Goal: Task Accomplishment & Management: Manage account settings

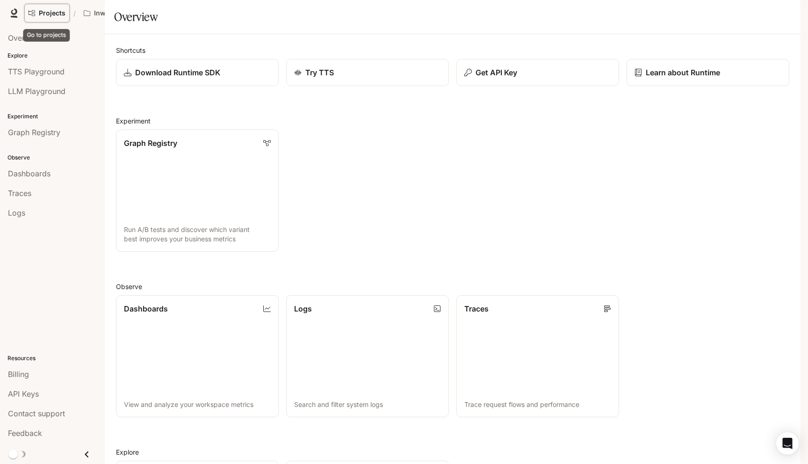
click at [37, 18] on link "Projects" at bounding box center [46, 13] width 45 height 19
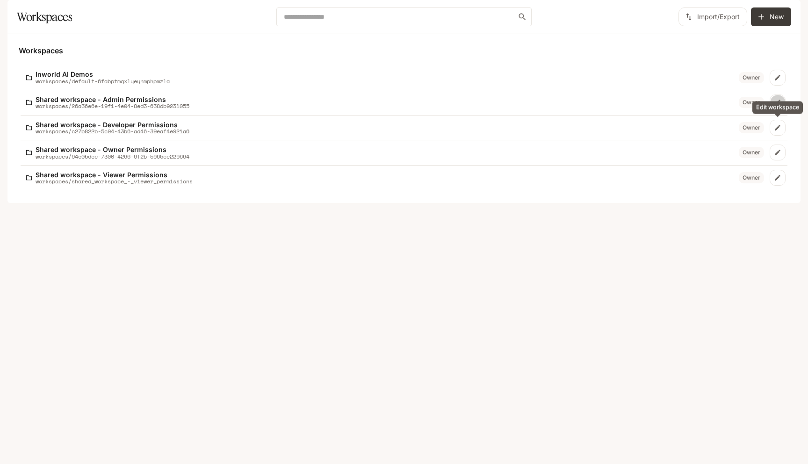
click at [782, 110] on link "Edit workspace" at bounding box center [778, 102] width 16 height 16
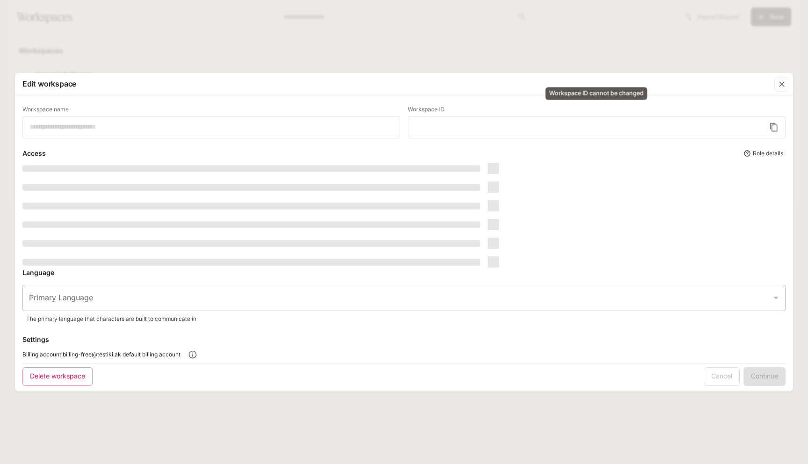
type input "**********"
type input "*****"
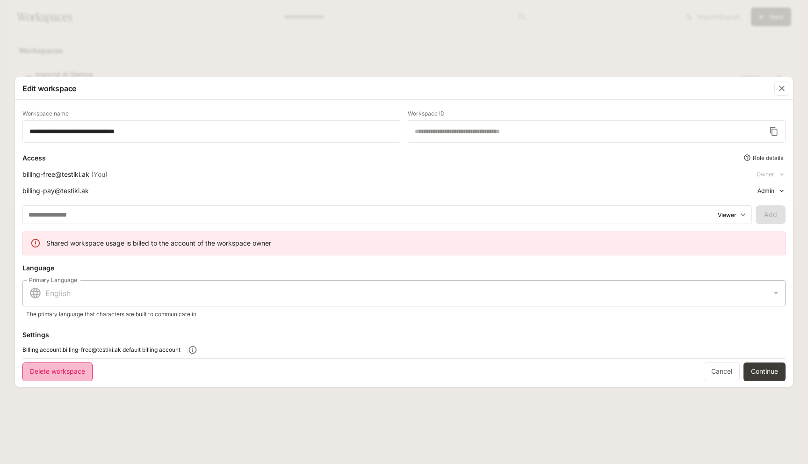
click at [46, 370] on button "Delete workspace" at bounding box center [57, 371] width 70 height 19
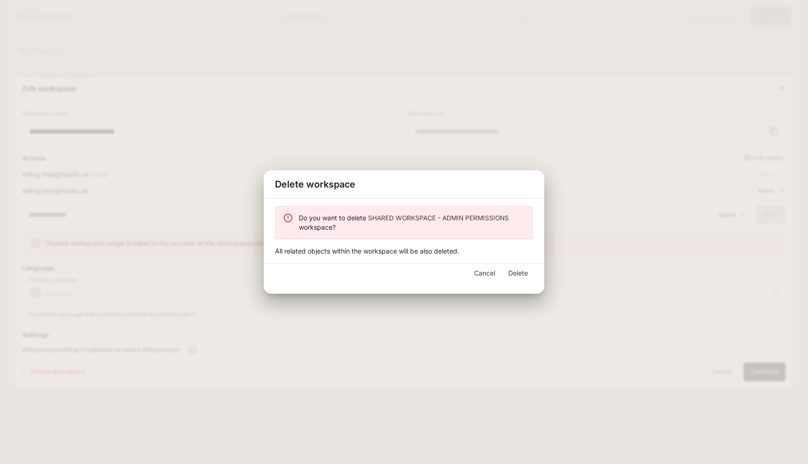
click at [530, 279] on button "Delete" at bounding box center [518, 273] width 30 height 19
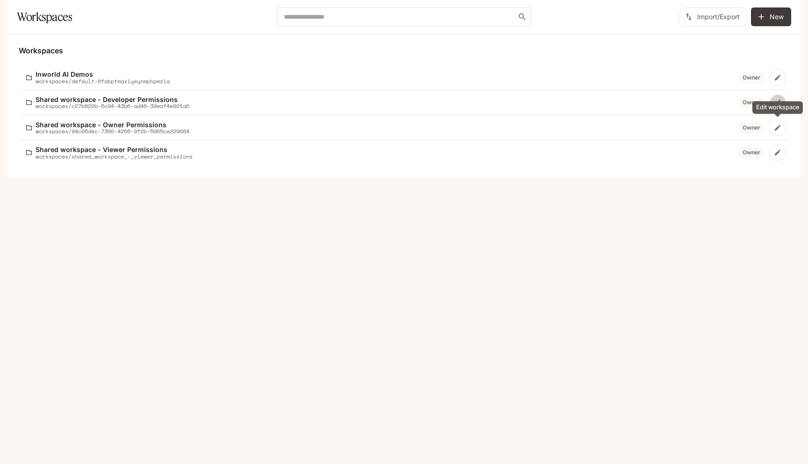
click at [776, 106] on icon "Edit workspace" at bounding box center [777, 102] width 7 height 7
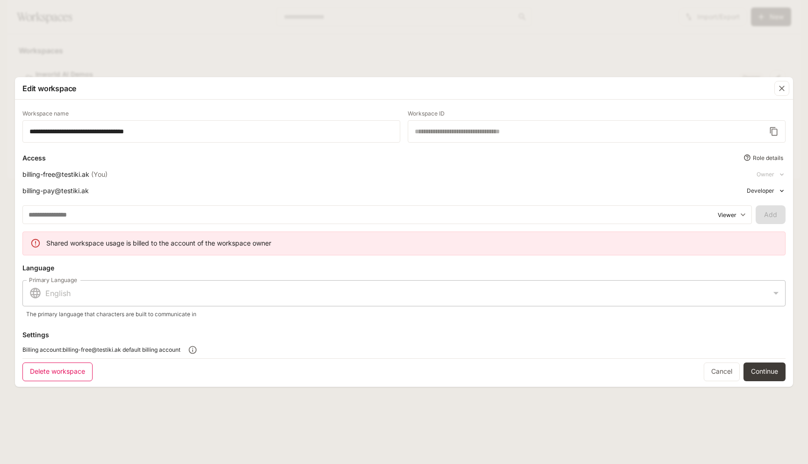
click at [72, 366] on button "Delete workspace" at bounding box center [57, 371] width 70 height 19
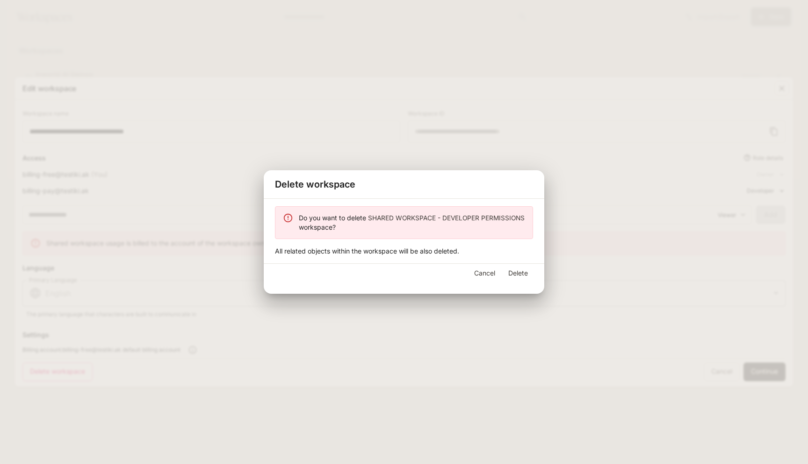
click at [521, 269] on button "Delete" at bounding box center [518, 273] width 30 height 19
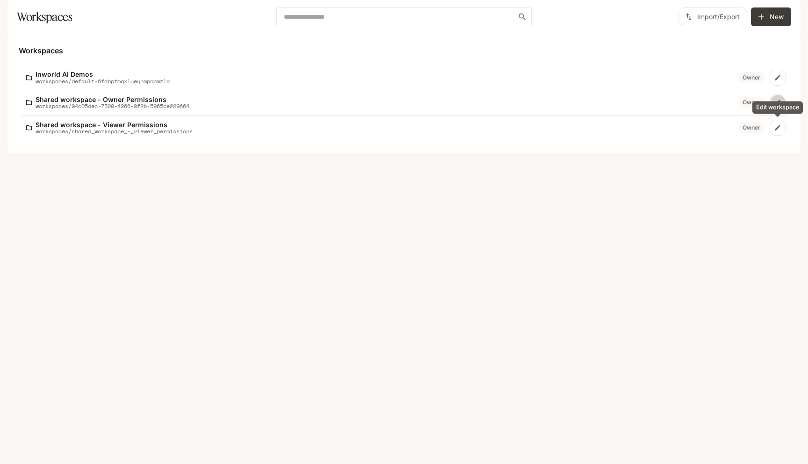
click at [779, 110] on link "Edit workspace" at bounding box center [778, 102] width 16 height 16
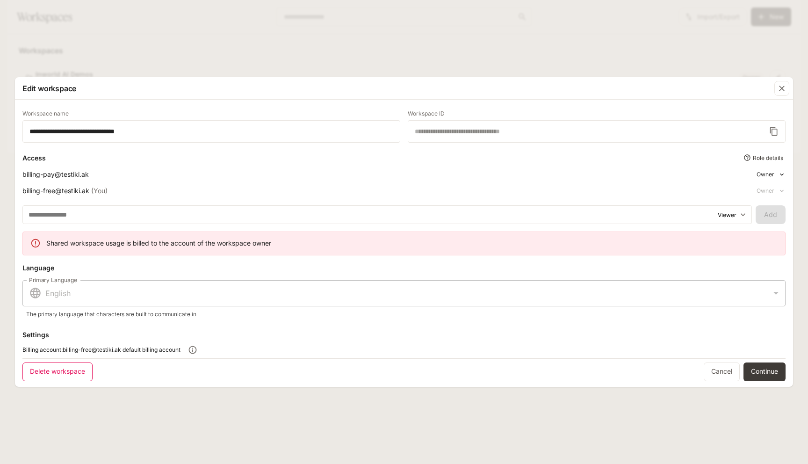
click at [35, 375] on button "Delete workspace" at bounding box center [57, 371] width 70 height 19
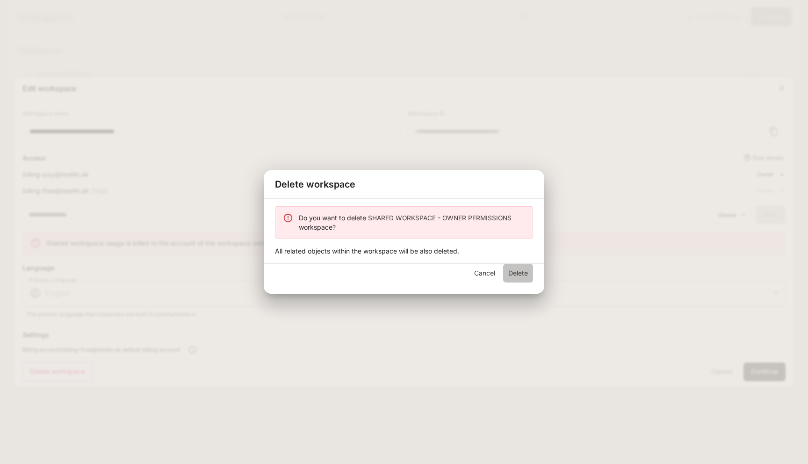
click at [531, 273] on button "Delete" at bounding box center [518, 273] width 30 height 19
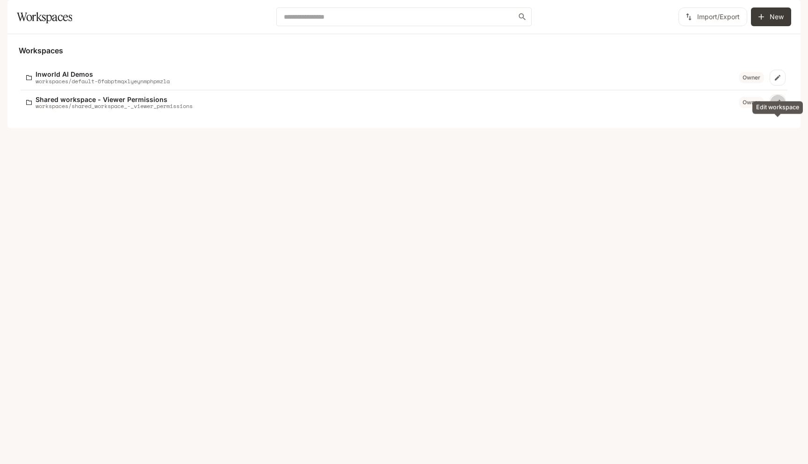
click at [782, 110] on link "Edit workspace" at bounding box center [778, 102] width 16 height 16
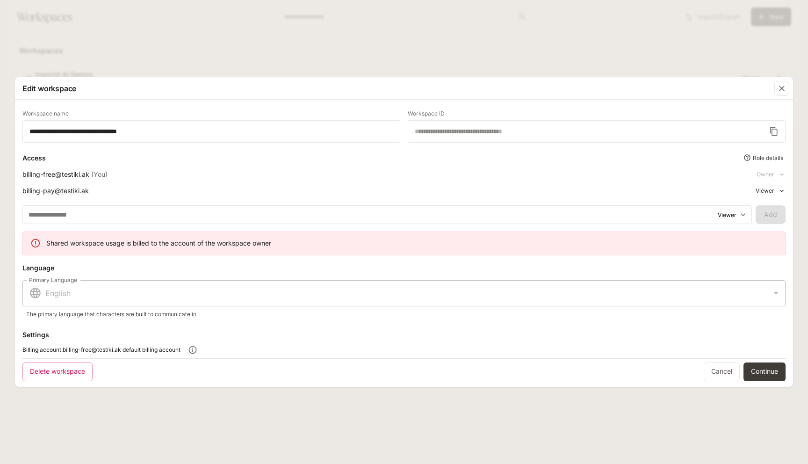
click at [70, 381] on div "Delete workspace Cancel Continue" at bounding box center [403, 370] width 763 height 25
click at [67, 373] on button "Delete workspace" at bounding box center [57, 371] width 70 height 19
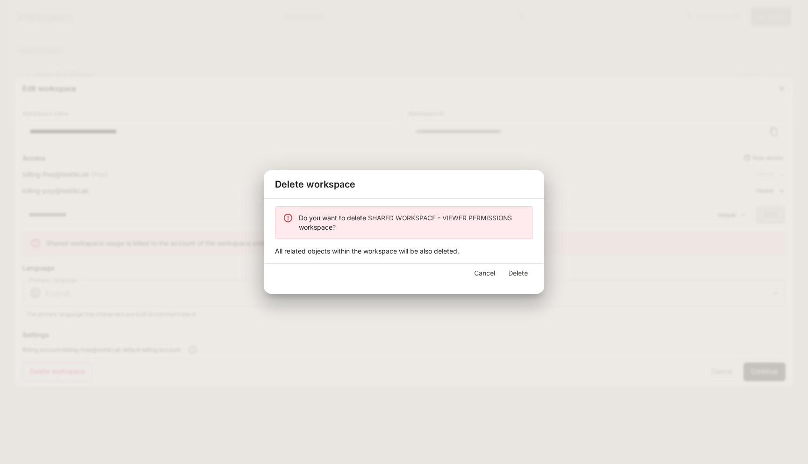
click at [507, 273] on button "Delete" at bounding box center [518, 273] width 30 height 19
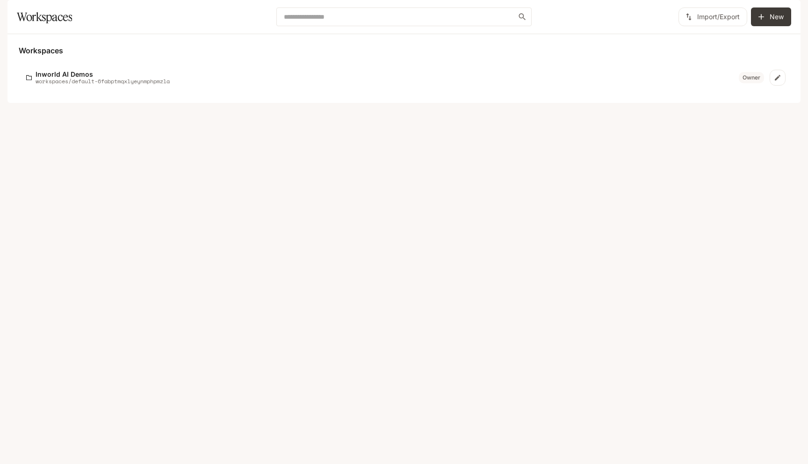
click at [781, 15] on div "button" at bounding box center [787, 13] width 13 height 13
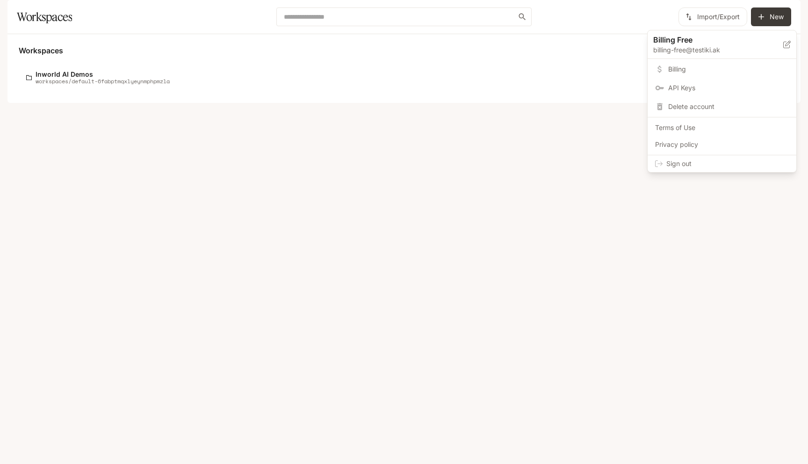
click at [667, 166] on span "Sign out" at bounding box center [727, 163] width 123 height 9
